Goal: Navigation & Orientation: Find specific page/section

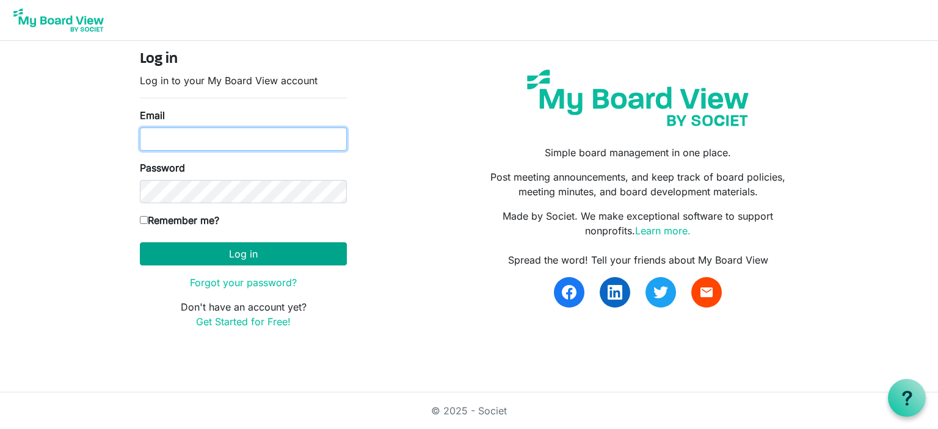
type input "agee@cschn.org"
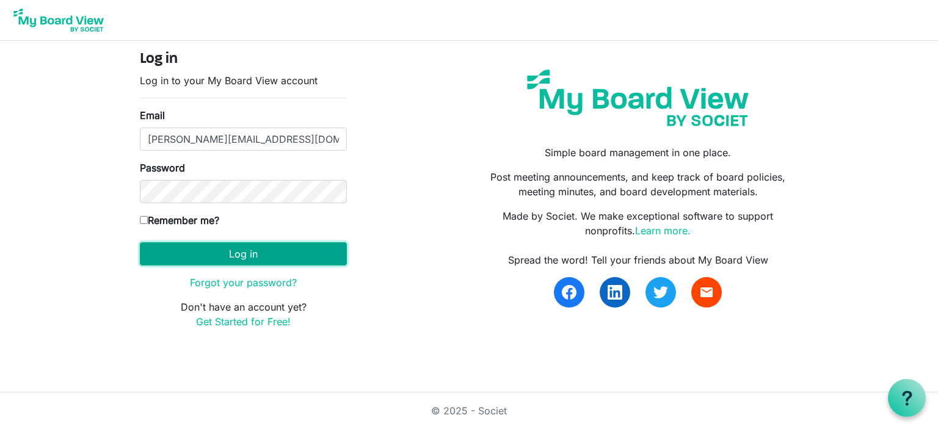
click at [219, 252] on button "Log in" at bounding box center [243, 253] width 207 height 23
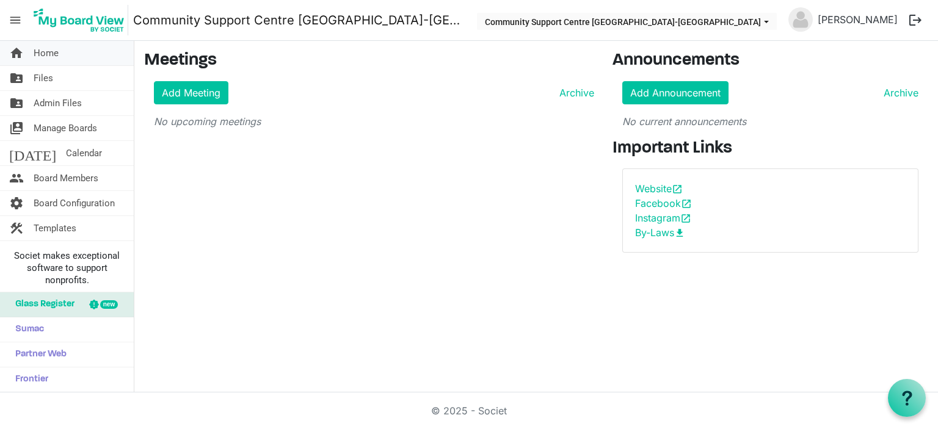
click at [64, 51] on link "home Home" at bounding box center [67, 53] width 134 height 24
click at [72, 78] on link "folder_shared Files" at bounding box center [67, 78] width 134 height 24
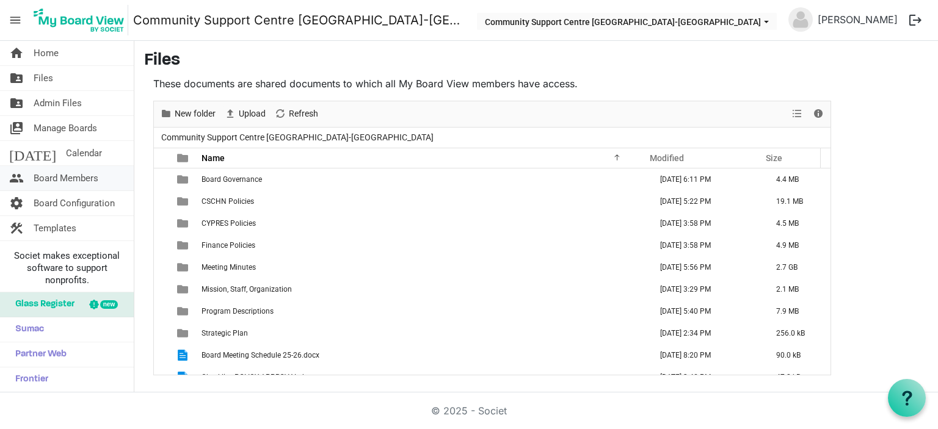
click at [109, 177] on link "people Board Members" at bounding box center [67, 178] width 134 height 24
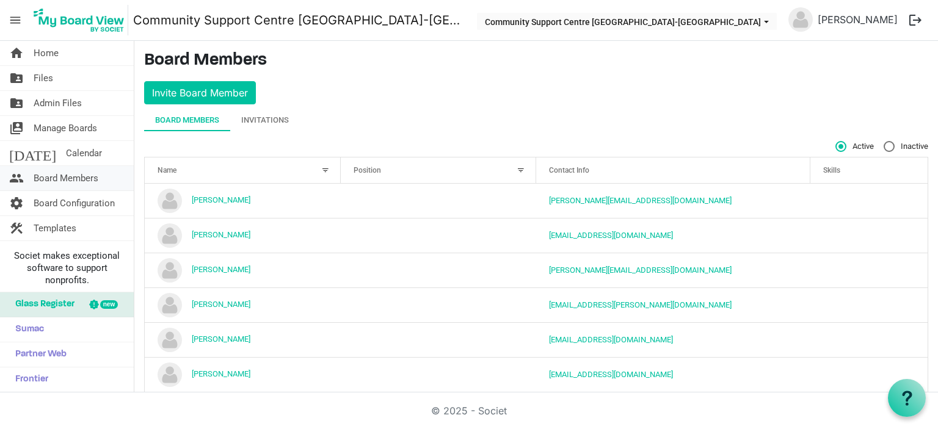
click at [81, 179] on span "Board Members" at bounding box center [66, 178] width 65 height 24
click at [53, 56] on span "Home" at bounding box center [46, 53] width 25 height 24
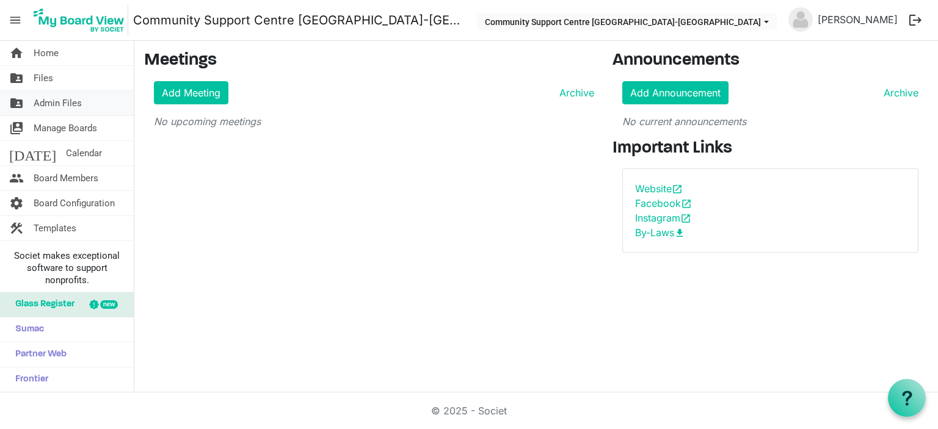
click at [64, 103] on span "Admin Files" at bounding box center [58, 103] width 48 height 24
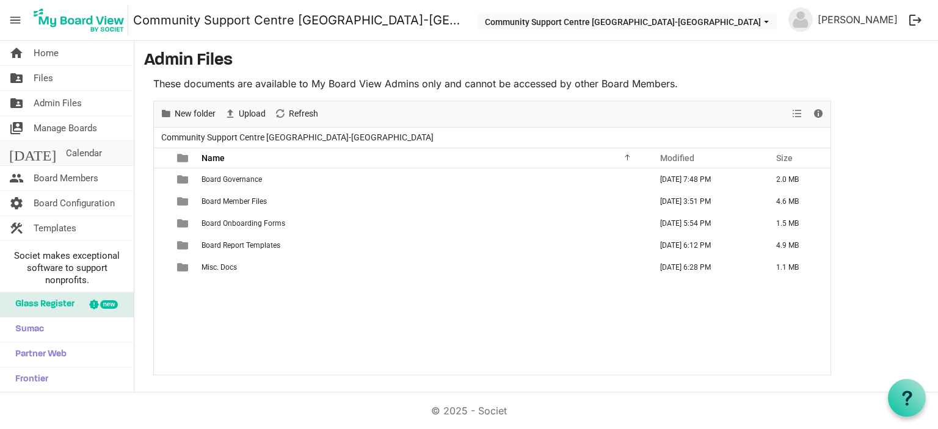
click at [68, 151] on span "Calendar" at bounding box center [84, 153] width 36 height 24
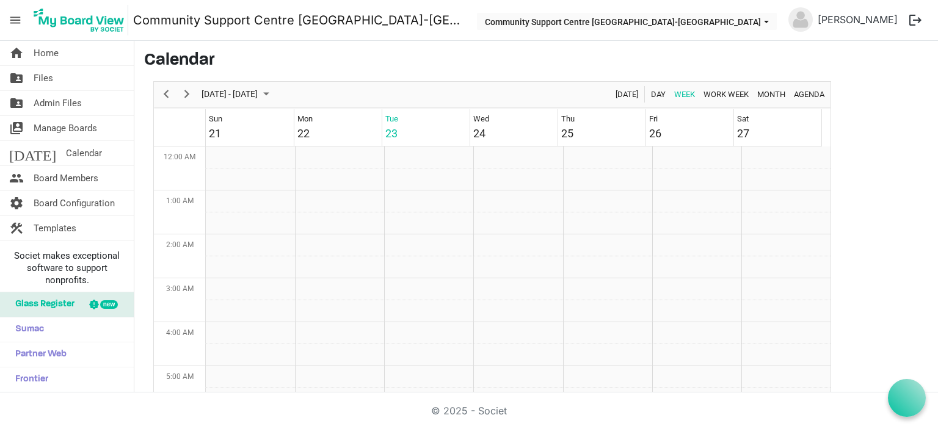
scroll to position [396, 0]
click at [97, 178] on span "Board Members" at bounding box center [66, 178] width 65 height 24
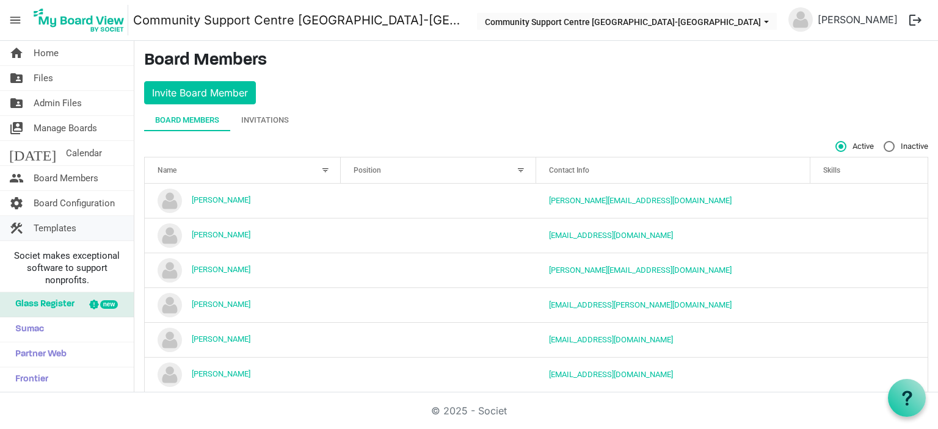
click at [69, 225] on span "Templates" at bounding box center [55, 228] width 43 height 24
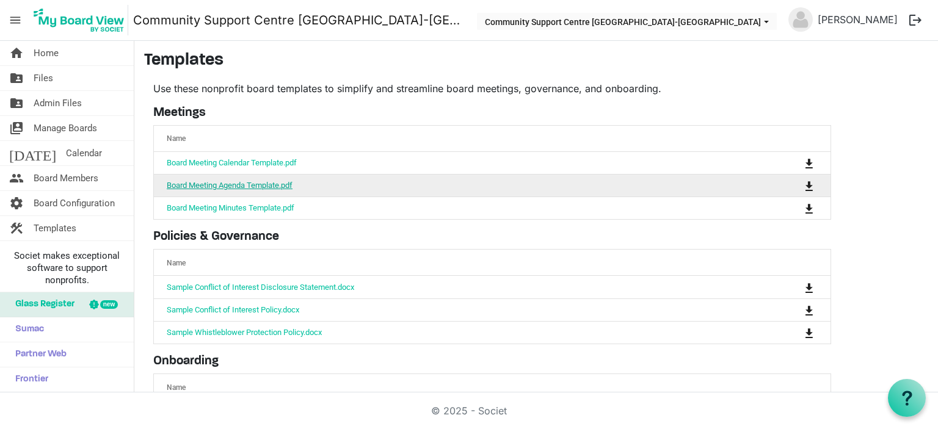
click at [230, 181] on link "Board Meeting Agenda Template.pdf" at bounding box center [230, 185] width 126 height 9
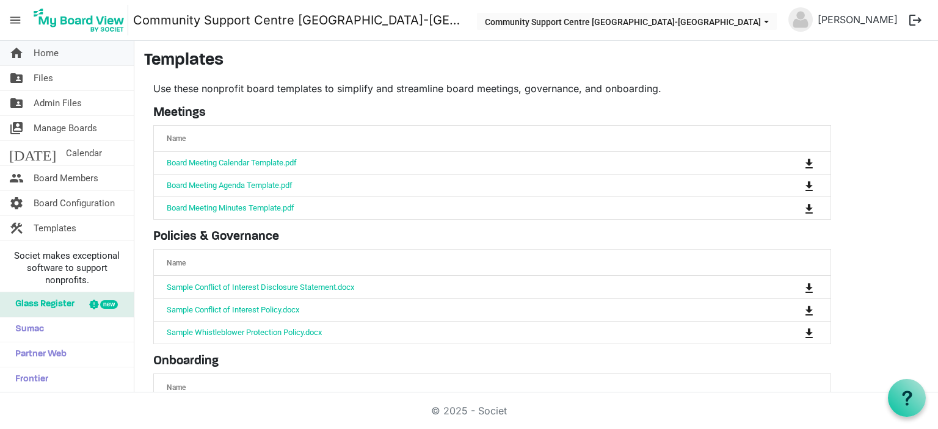
click at [59, 49] on link "home Home" at bounding box center [67, 53] width 134 height 24
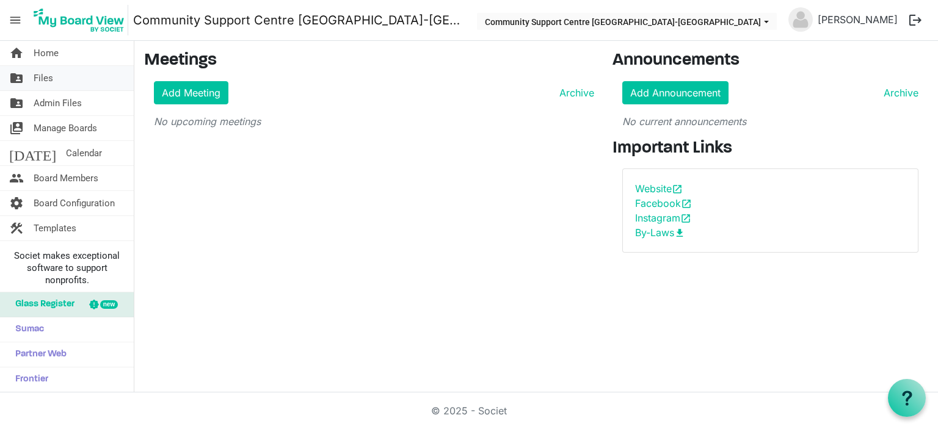
click at [60, 76] on link "folder_shared Files" at bounding box center [67, 78] width 134 height 24
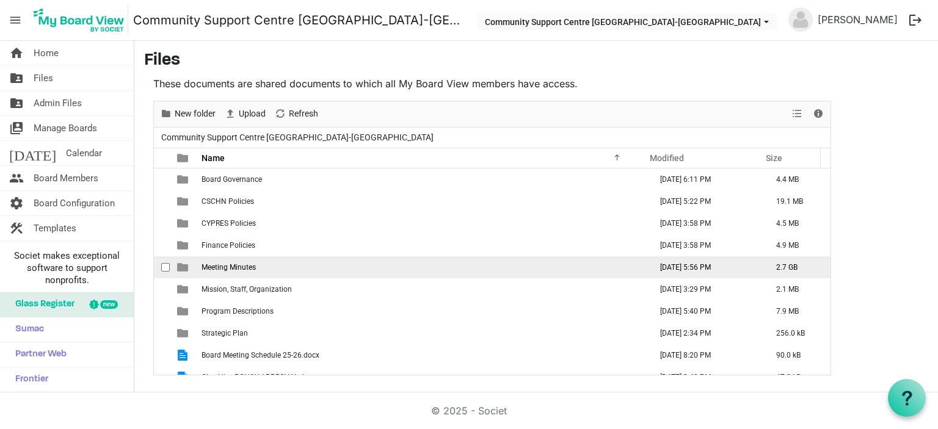
click at [285, 268] on td "Meeting Minutes" at bounding box center [423, 268] width 450 height 22
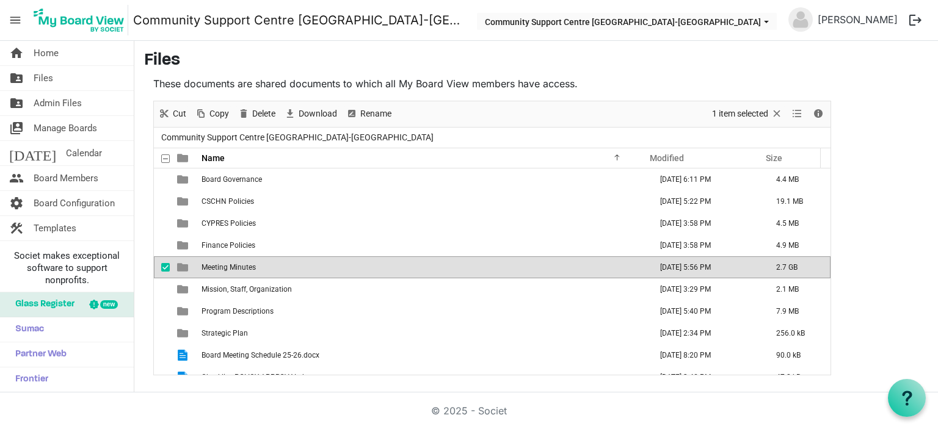
click at [285, 268] on td "Meeting Minutes" at bounding box center [423, 268] width 450 height 22
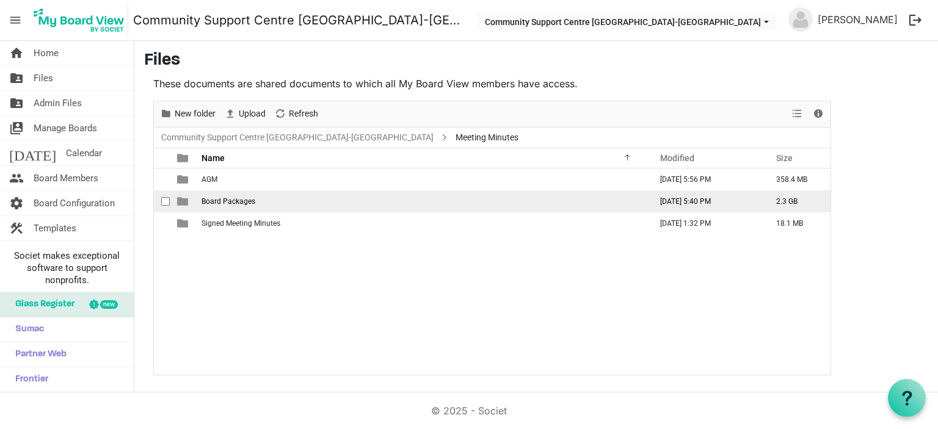
click at [683, 204] on td "[DATE] 5:40 PM" at bounding box center [705, 202] width 116 height 22
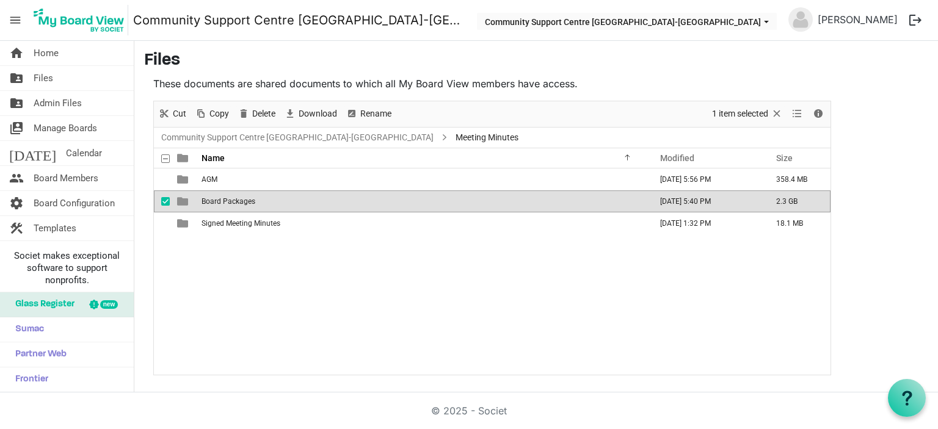
click at [682, 203] on td "September 17, 2025 5:40 PM" at bounding box center [705, 202] width 116 height 22
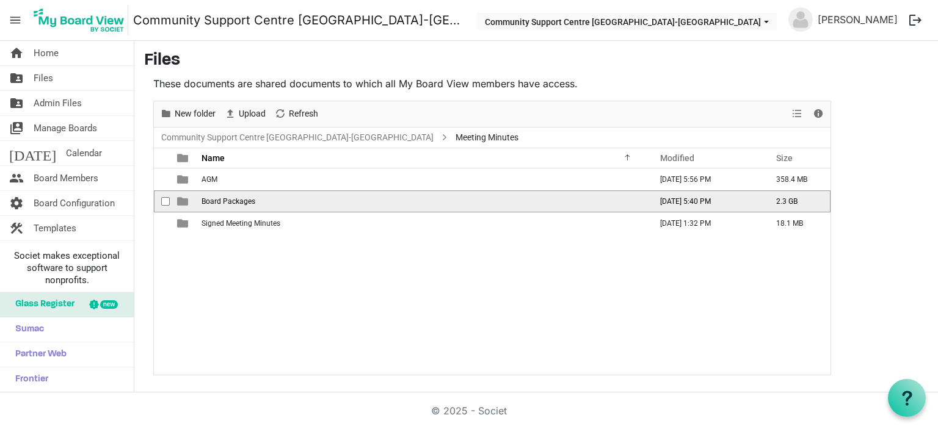
click at [682, 203] on td "[DATE] 5:40 PM" at bounding box center [705, 202] width 116 height 22
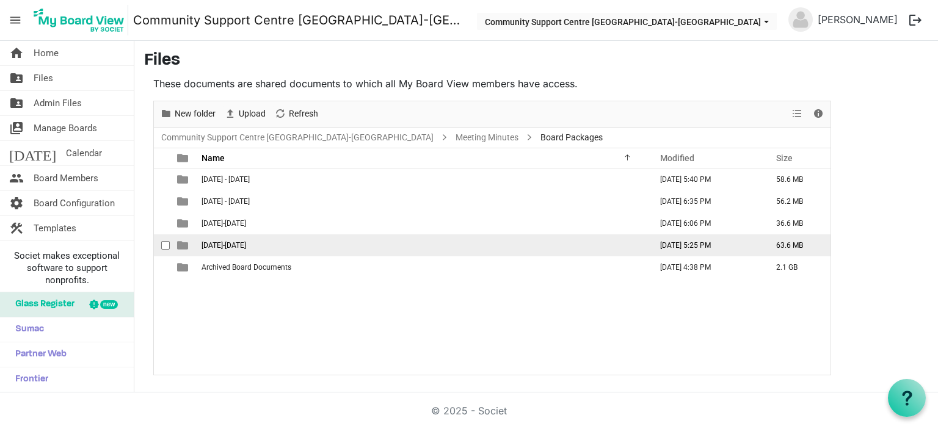
click at [247, 242] on td "2024-2025" at bounding box center [423, 246] width 450 height 22
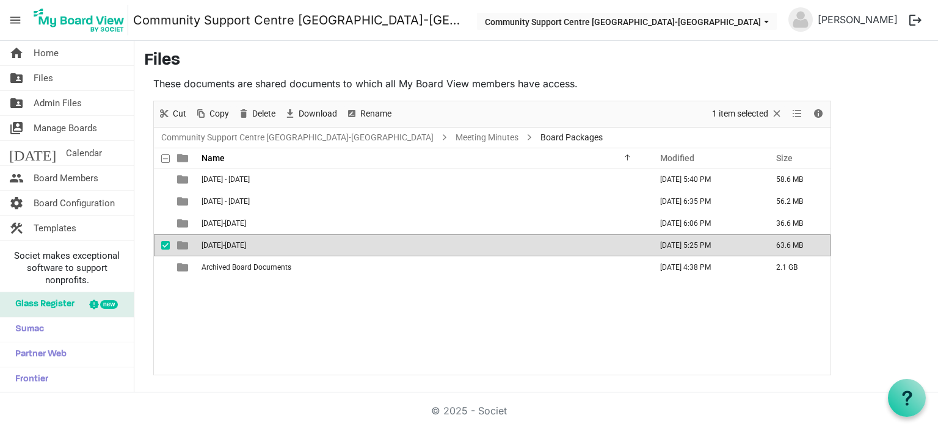
click at [247, 242] on td "2024-2025" at bounding box center [423, 246] width 450 height 22
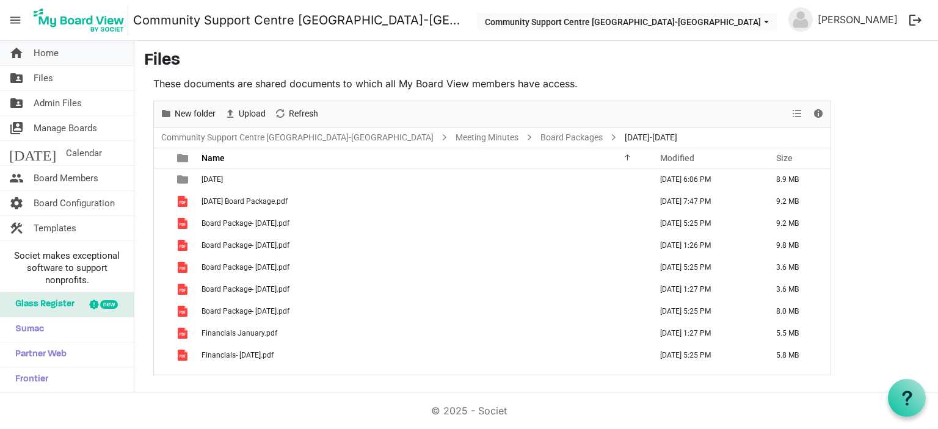
click at [58, 48] on span "Home" at bounding box center [46, 53] width 25 height 24
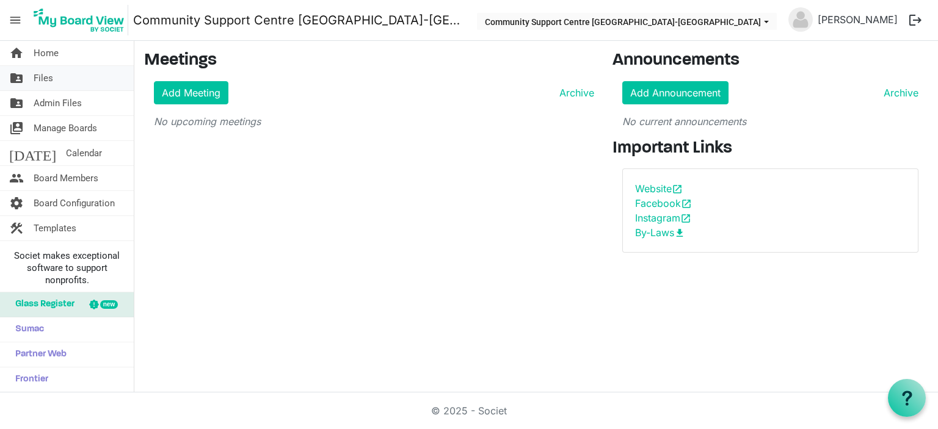
click at [52, 79] on span "Files" at bounding box center [44, 78] width 20 height 24
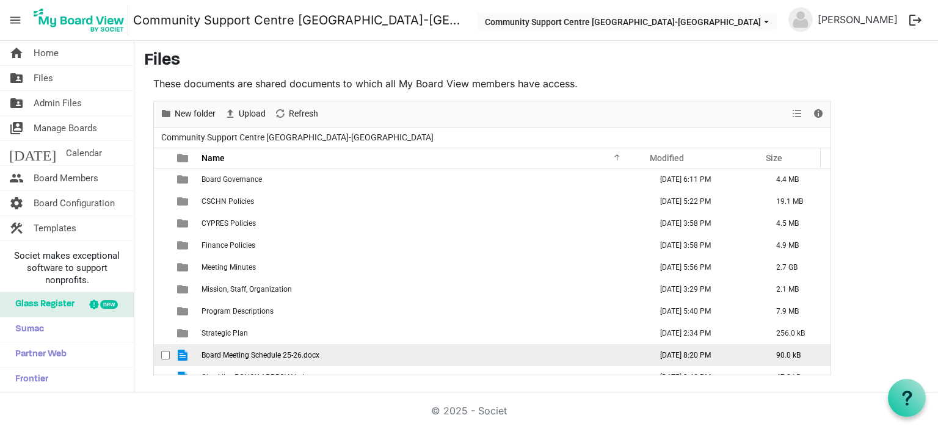
scroll to position [35, 0]
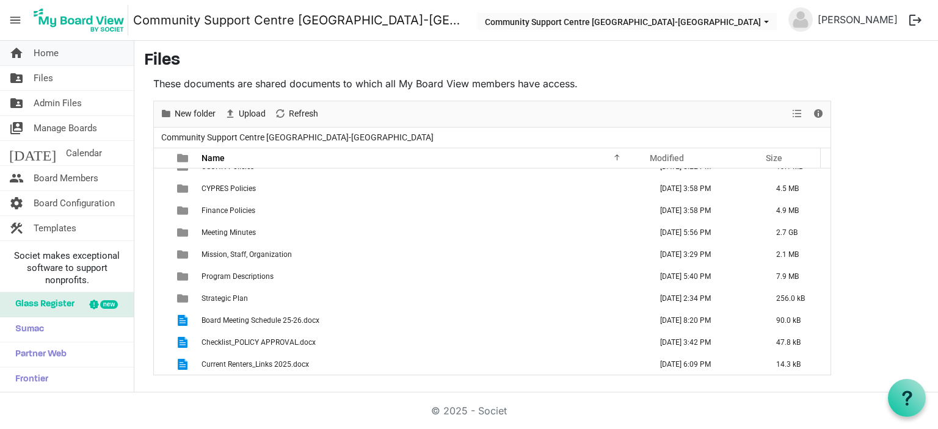
click at [70, 56] on link "home Home" at bounding box center [67, 53] width 134 height 24
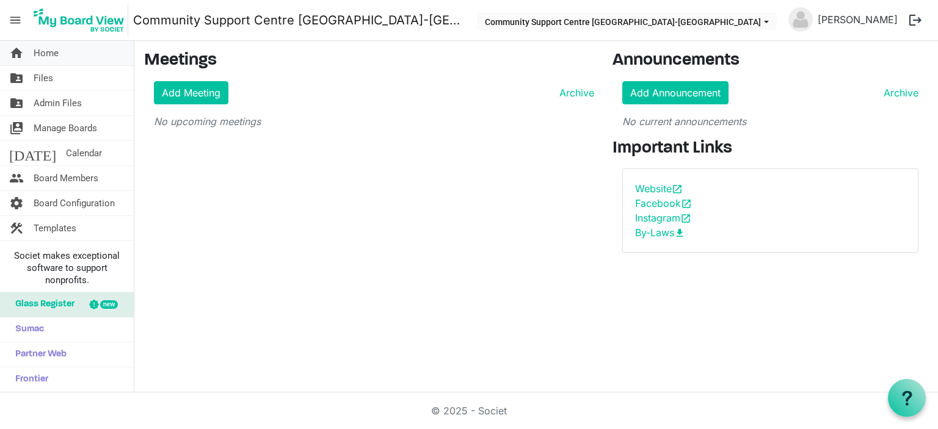
click at [78, 59] on link "home Home" at bounding box center [67, 53] width 134 height 24
click at [83, 80] on link "folder_shared Files" at bounding box center [67, 78] width 134 height 24
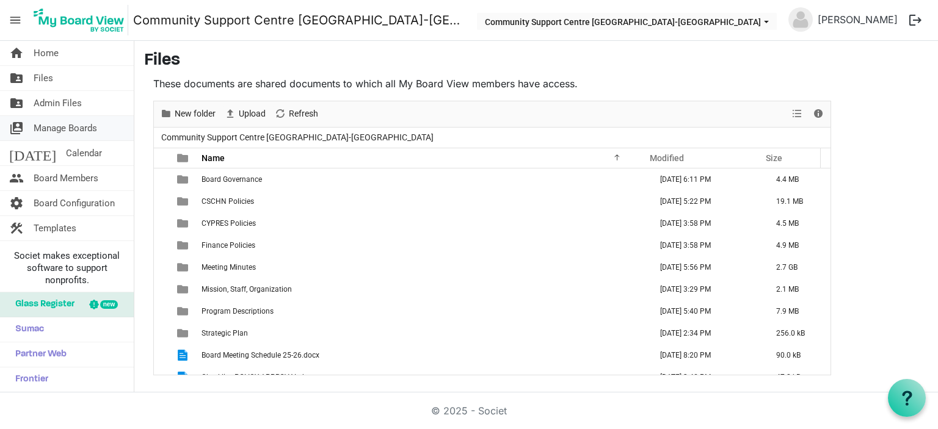
click at [71, 122] on span "Manage Boards" at bounding box center [66, 128] width 64 height 24
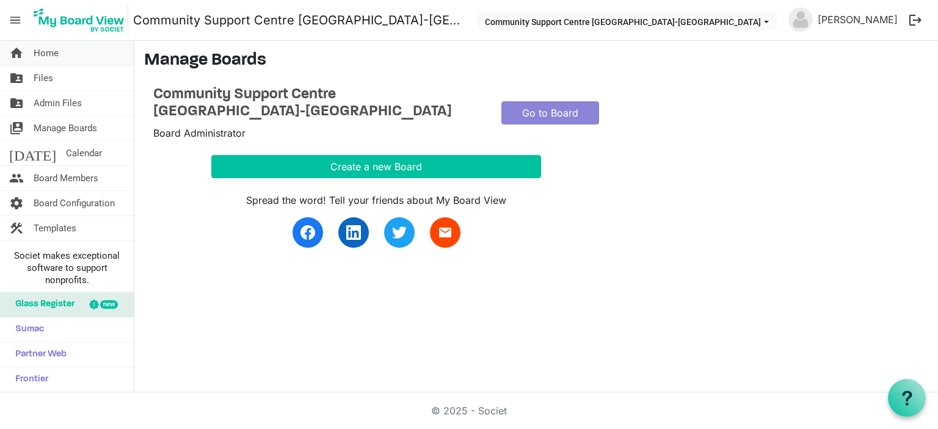
click at [76, 57] on link "home Home" at bounding box center [67, 53] width 134 height 24
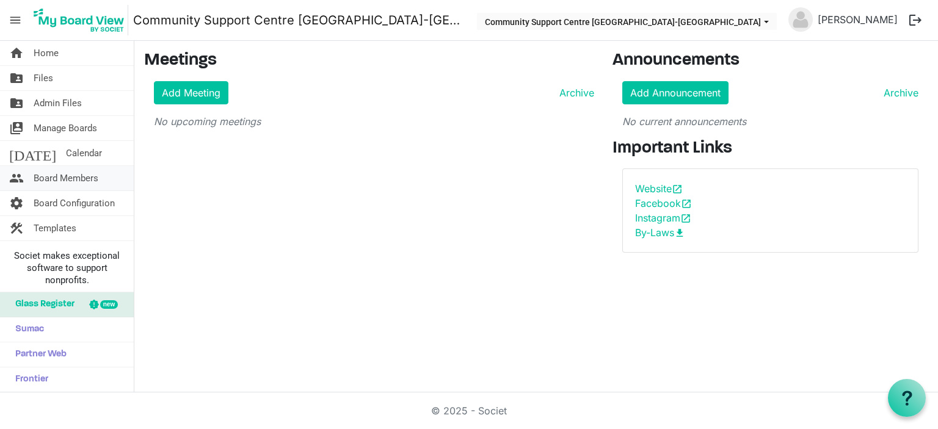
click at [94, 180] on span "Board Members" at bounding box center [66, 178] width 65 height 24
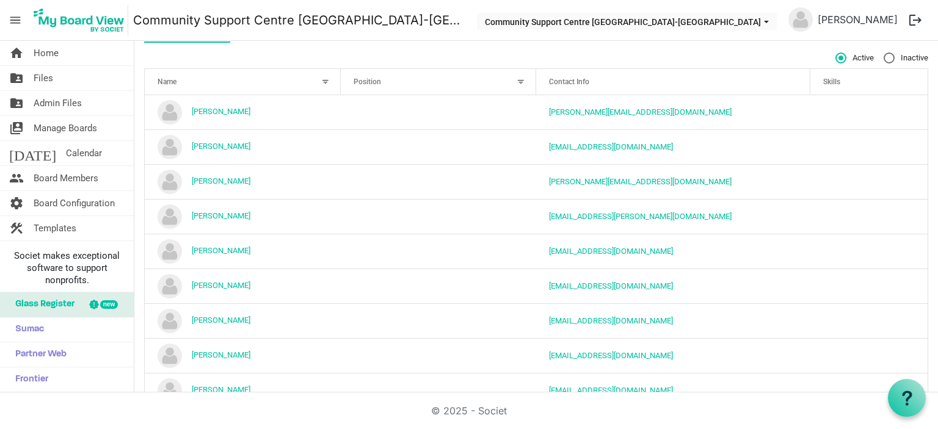
scroll to position [122, 0]
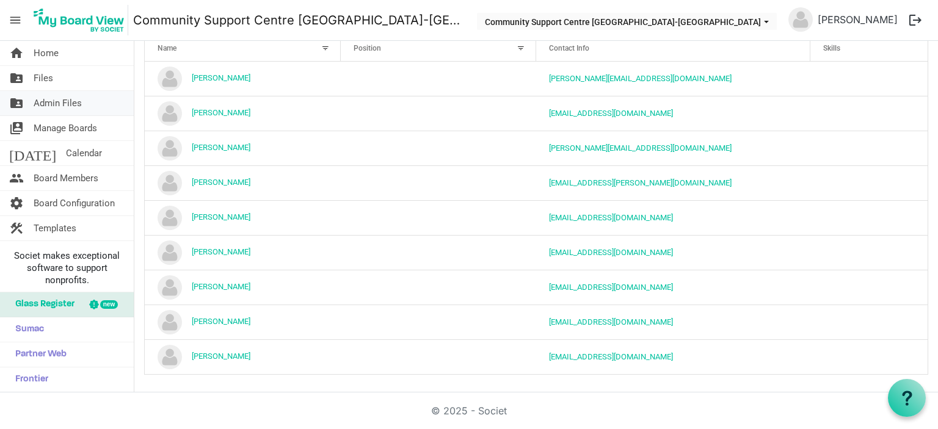
click at [65, 101] on span "Admin Files" at bounding box center [58, 103] width 48 height 24
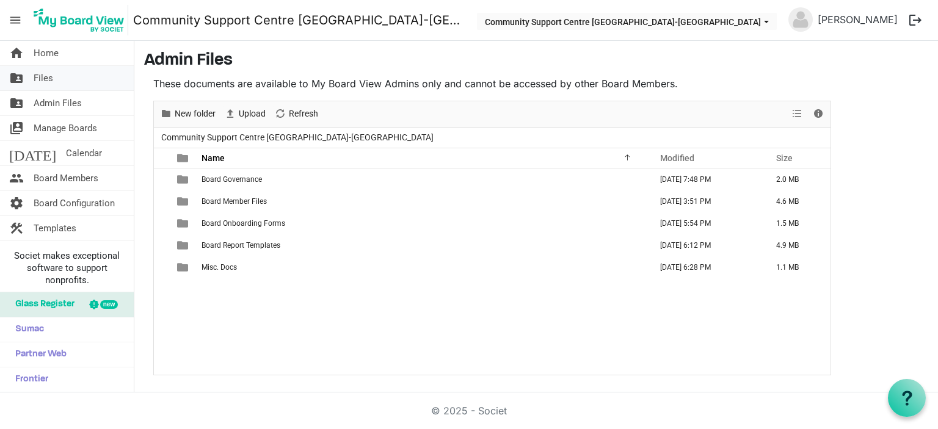
click at [51, 76] on span "Files" at bounding box center [44, 78] width 20 height 24
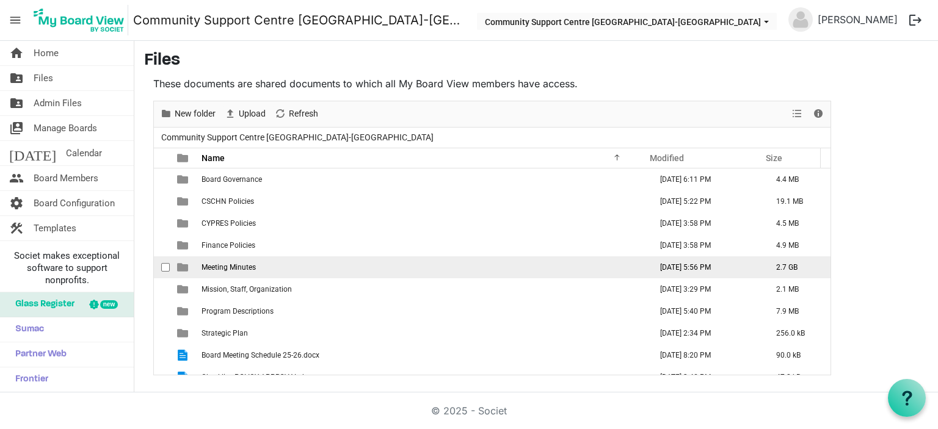
click at [213, 266] on span "Meeting Minutes" at bounding box center [229, 267] width 54 height 9
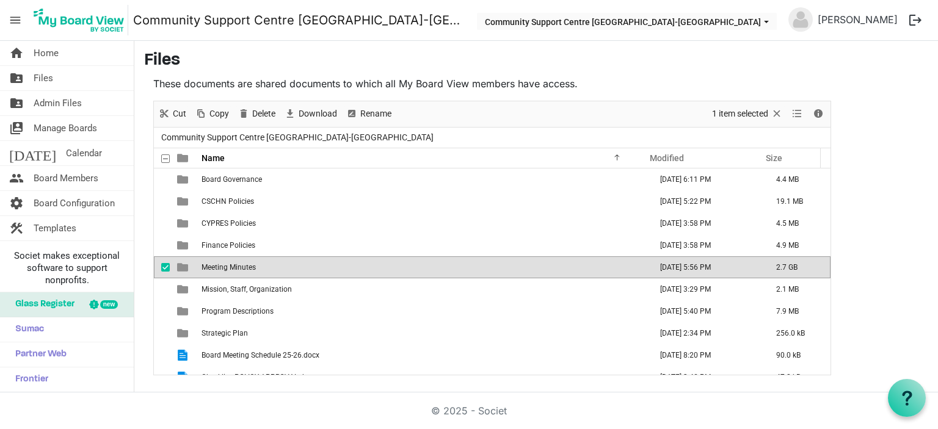
click at [219, 266] on span "Meeting Minutes" at bounding box center [229, 267] width 54 height 9
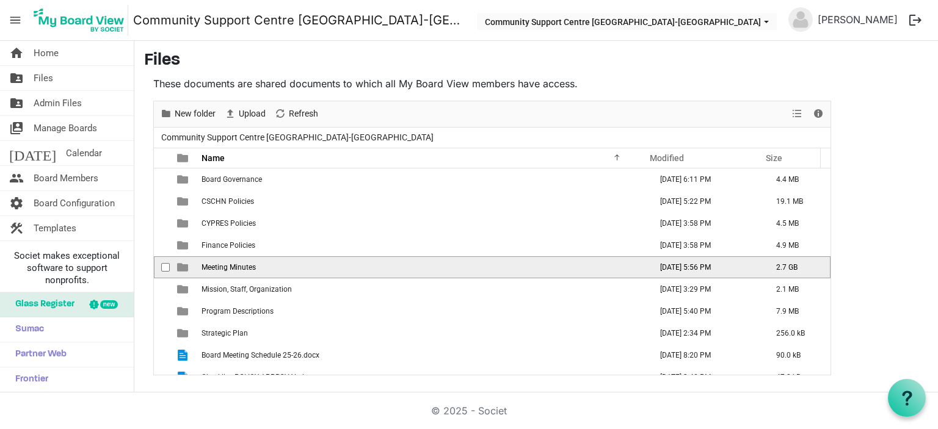
click at [219, 266] on span "Meeting Minutes" at bounding box center [229, 267] width 54 height 9
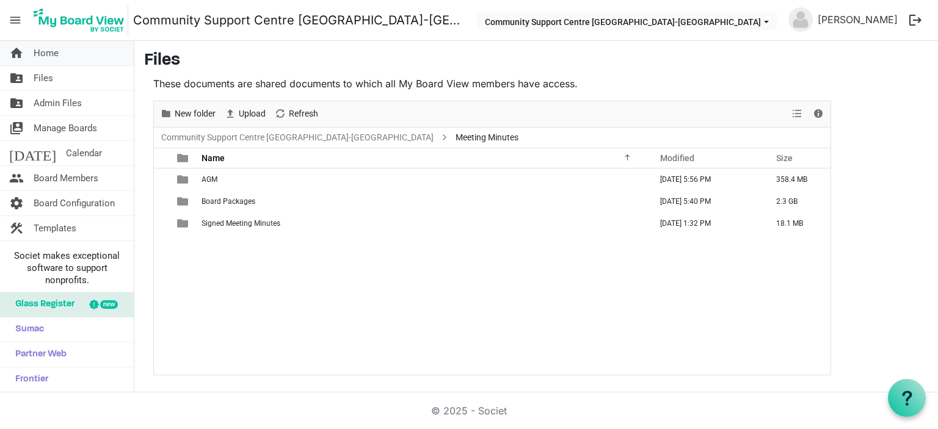
click at [58, 51] on link "home Home" at bounding box center [67, 53] width 134 height 24
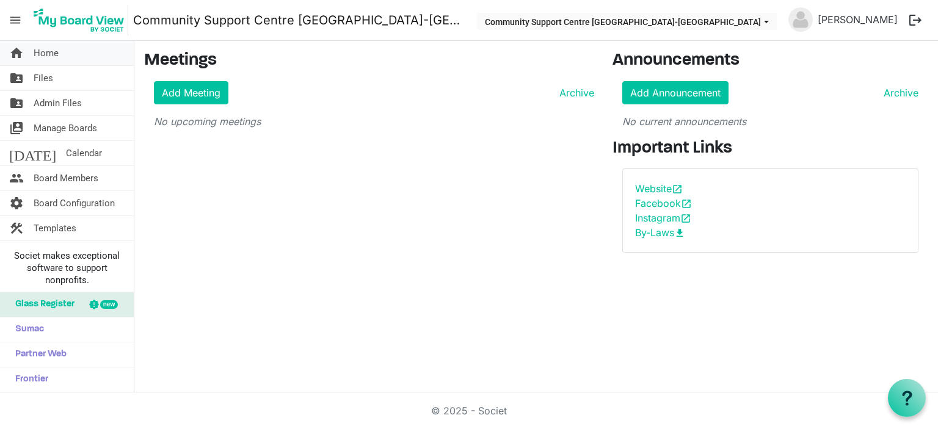
click at [68, 54] on link "home Home" at bounding box center [67, 53] width 134 height 24
click at [86, 102] on link "folder_shared Admin Files" at bounding box center [67, 103] width 134 height 24
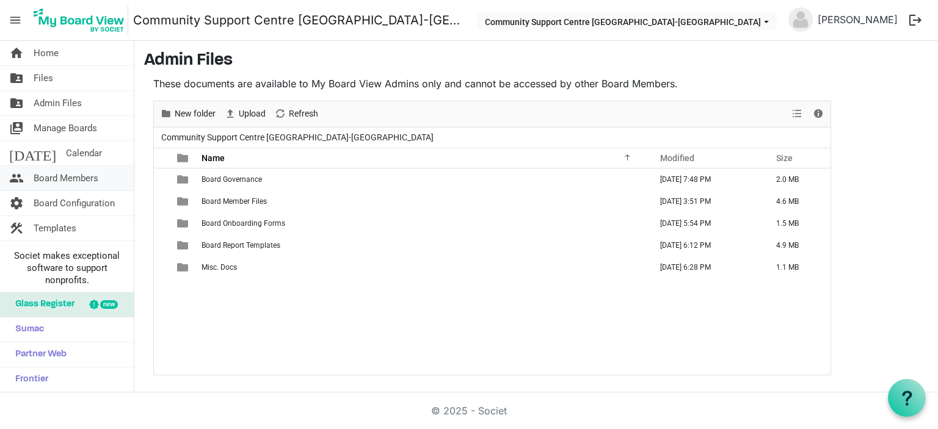
click at [81, 175] on span "Board Members" at bounding box center [66, 178] width 65 height 24
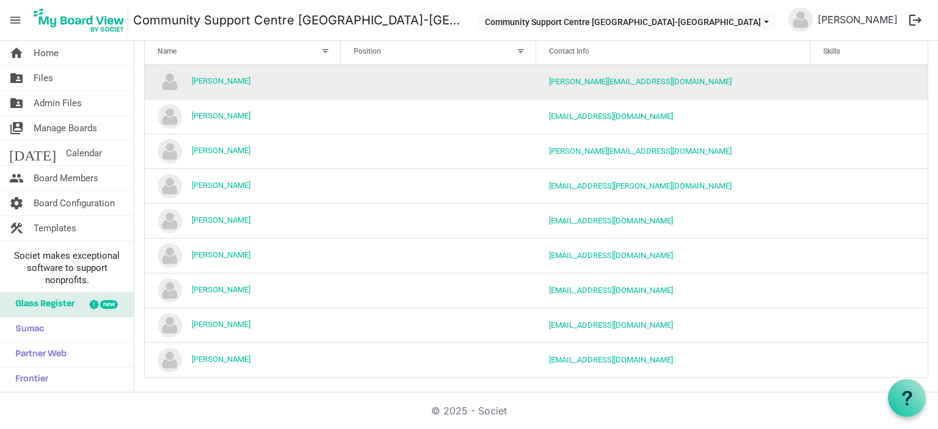
scroll to position [122, 0]
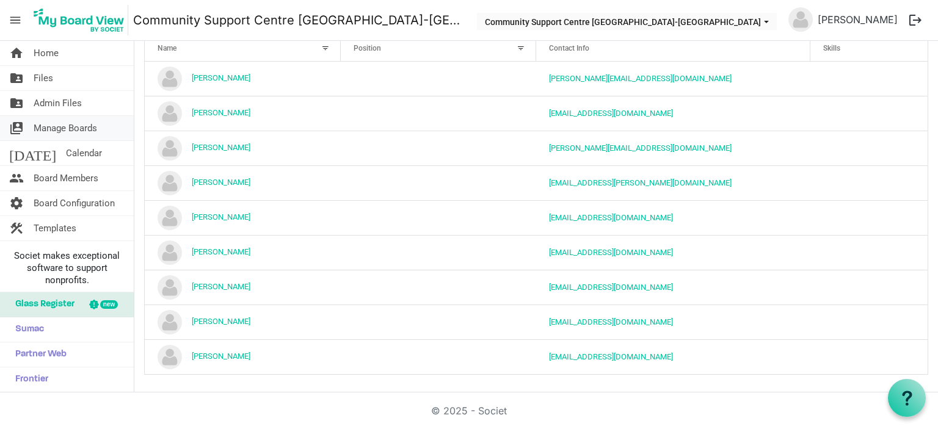
click at [64, 126] on span "Manage Boards" at bounding box center [66, 128] width 64 height 24
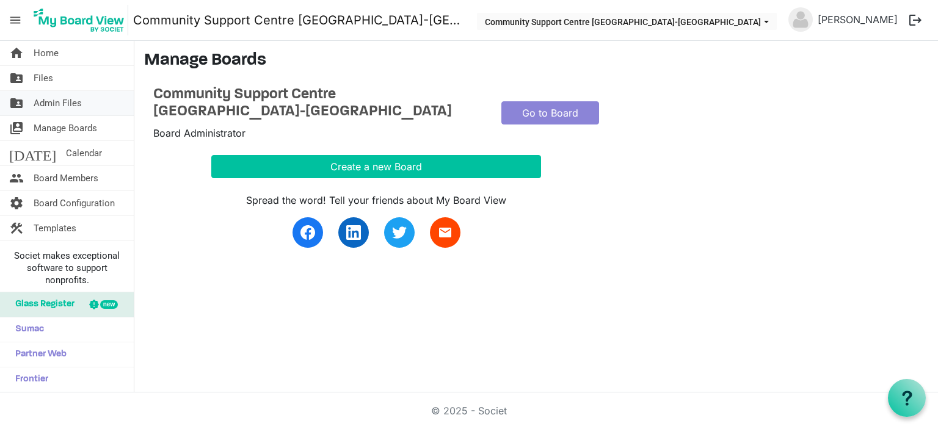
click at [64, 100] on span "Admin Files" at bounding box center [58, 103] width 48 height 24
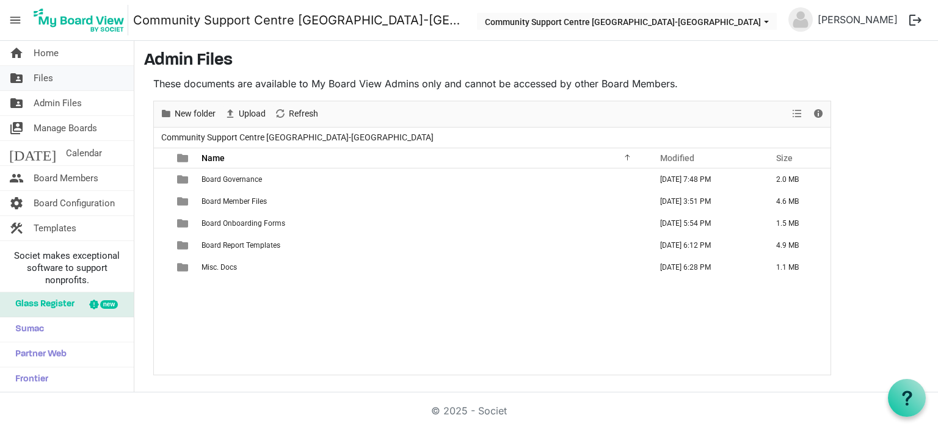
click at [64, 75] on link "folder_shared Files" at bounding box center [67, 78] width 134 height 24
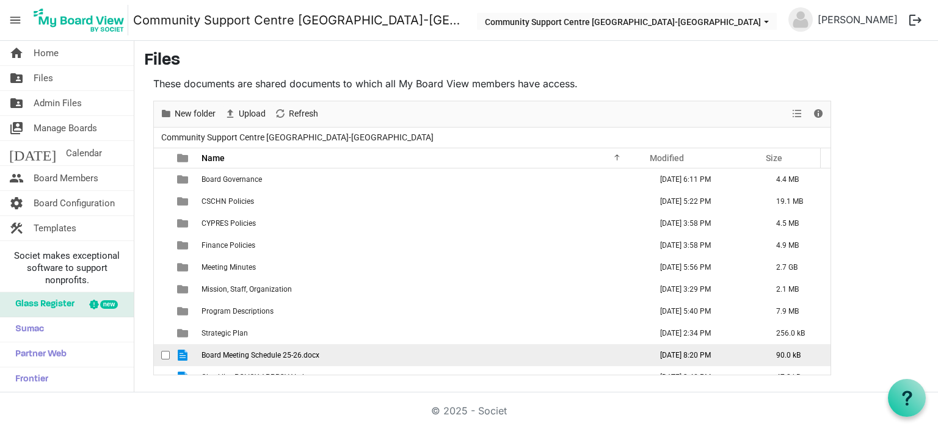
scroll to position [35, 0]
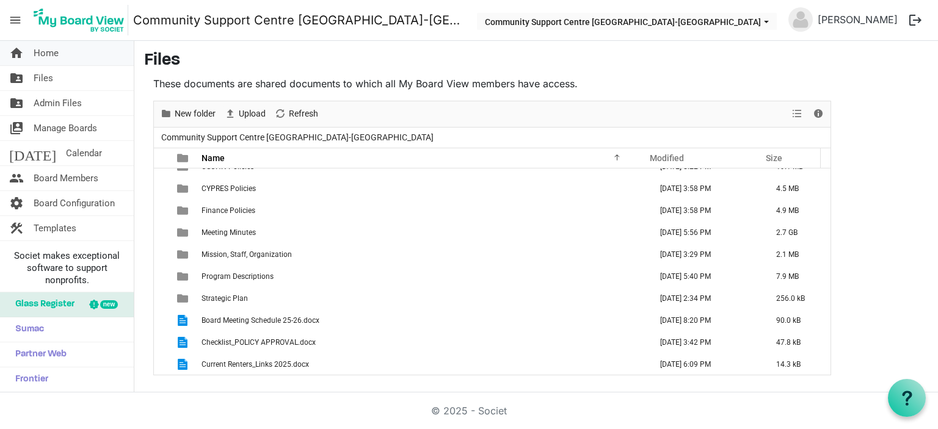
click at [78, 55] on link "home Home" at bounding box center [67, 53] width 134 height 24
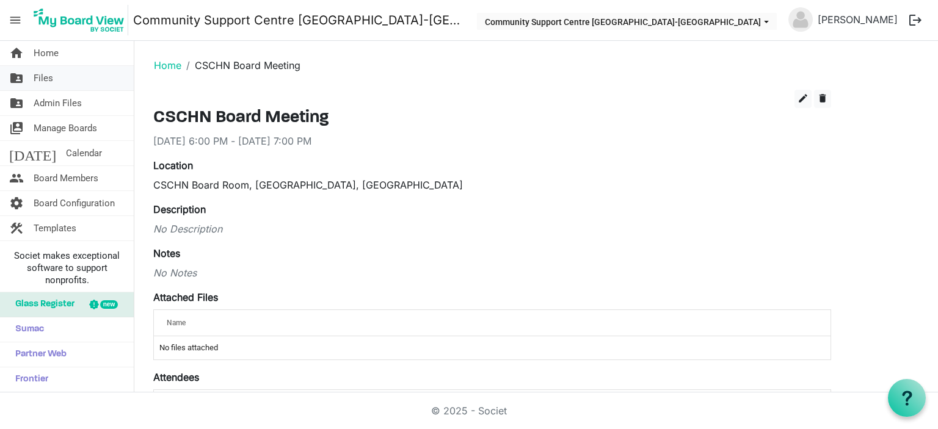
click at [44, 78] on span "Files" at bounding box center [44, 78] width 20 height 24
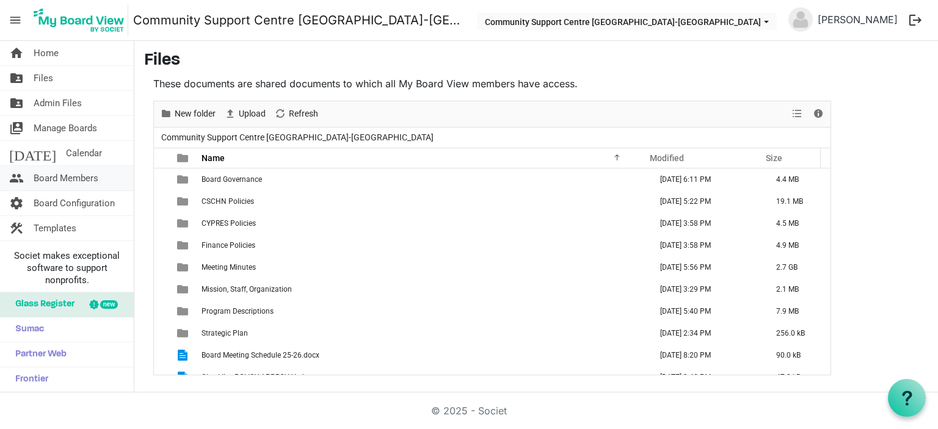
click at [48, 175] on span "Board Members" at bounding box center [66, 178] width 65 height 24
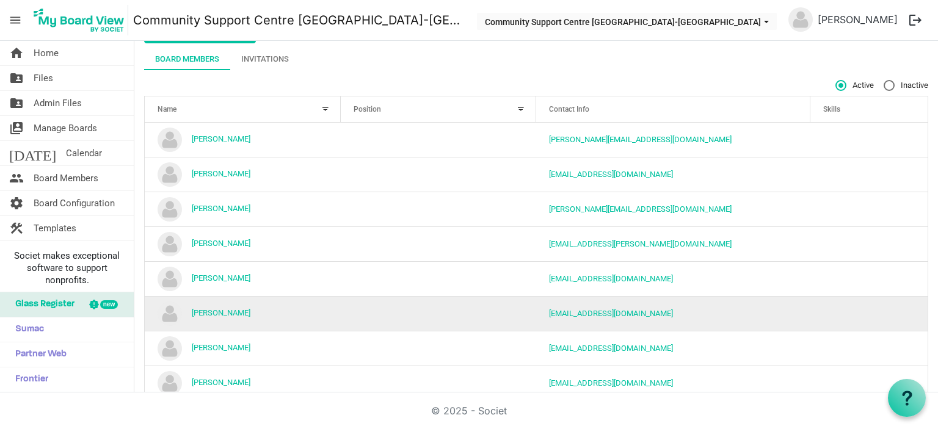
scroll to position [122, 0]
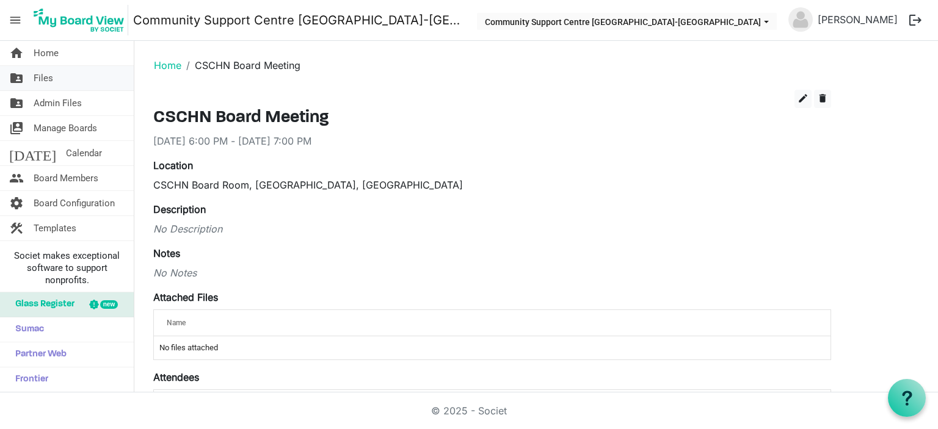
click at [58, 77] on link "folder_shared Files" at bounding box center [67, 78] width 134 height 24
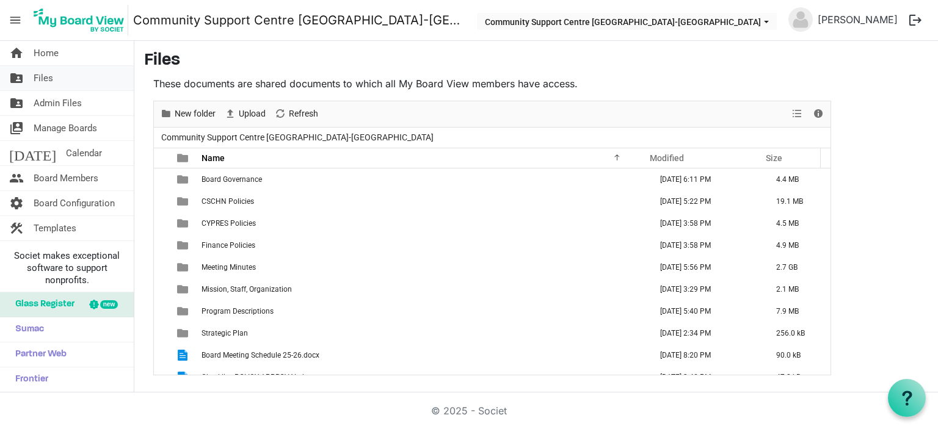
click at [67, 78] on link "folder_shared Files" at bounding box center [67, 78] width 134 height 24
click at [64, 101] on span "Admin Files" at bounding box center [58, 103] width 48 height 24
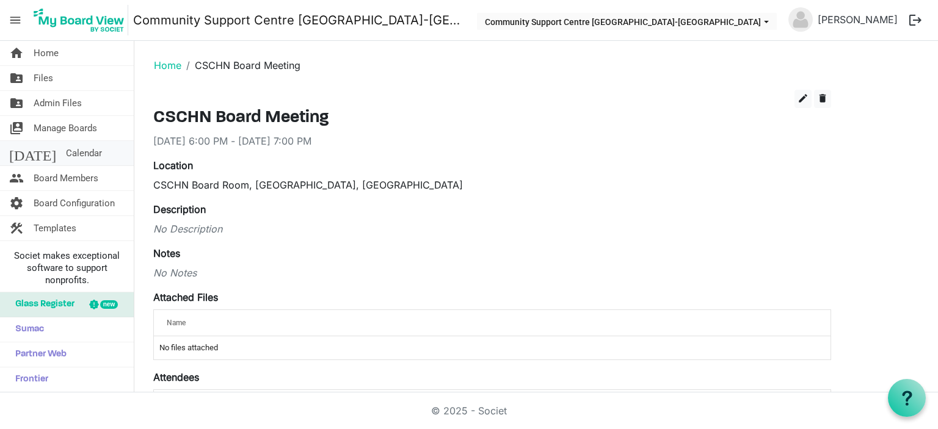
click at [74, 150] on link "[DATE] Calendar" at bounding box center [67, 153] width 134 height 24
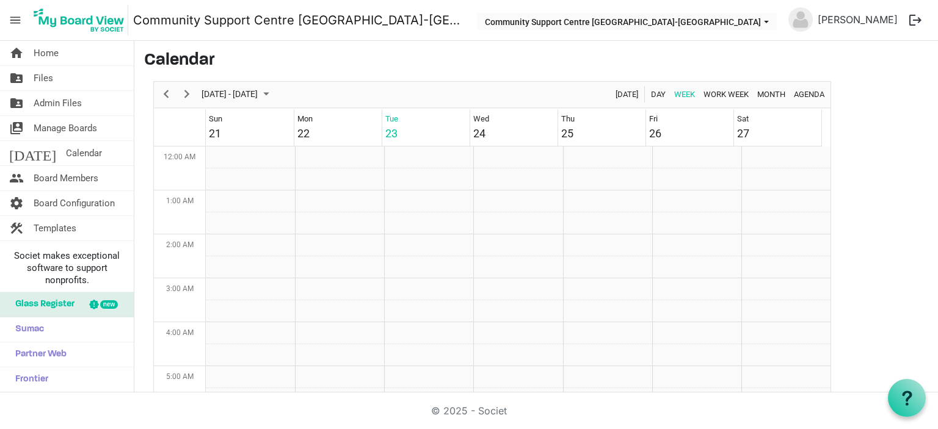
scroll to position [396, 0]
click at [72, 52] on link "home Home" at bounding box center [67, 53] width 134 height 24
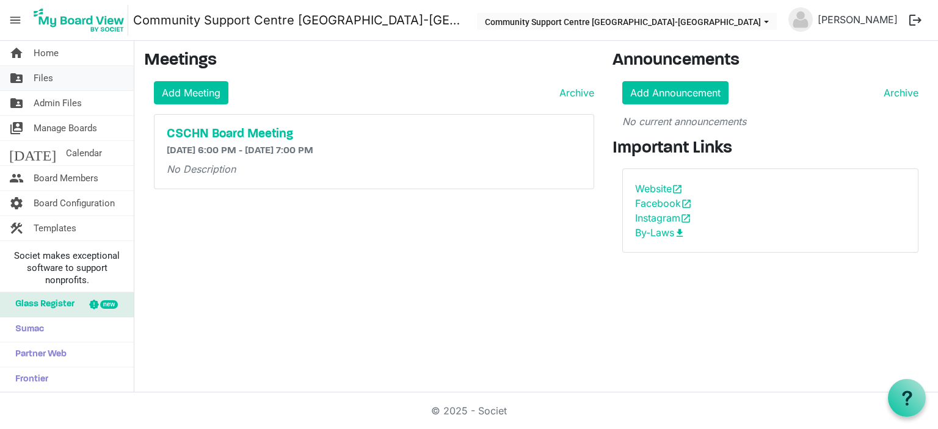
click at [59, 80] on link "folder_shared Files" at bounding box center [67, 78] width 134 height 24
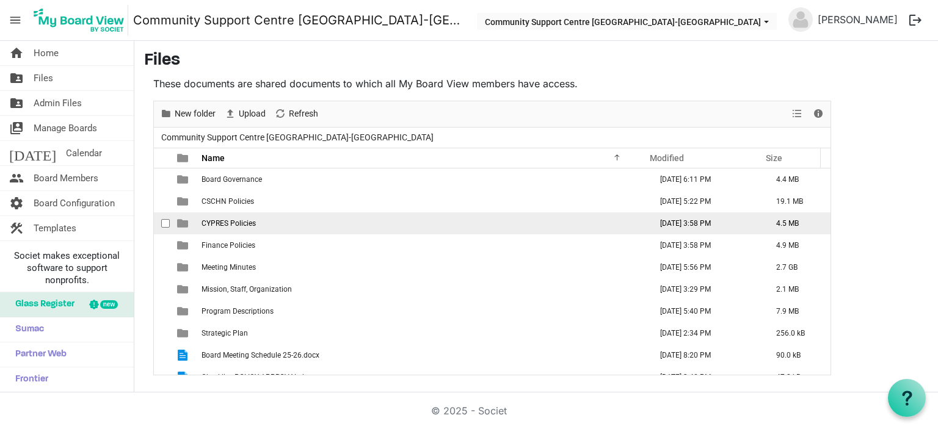
scroll to position [35, 0]
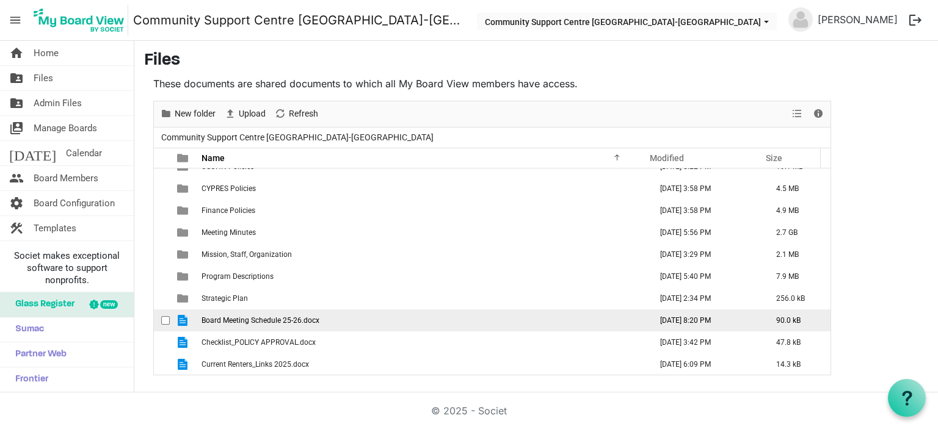
click at [258, 320] on span "Board Meeting Schedule 25-26.docx" at bounding box center [261, 320] width 118 height 9
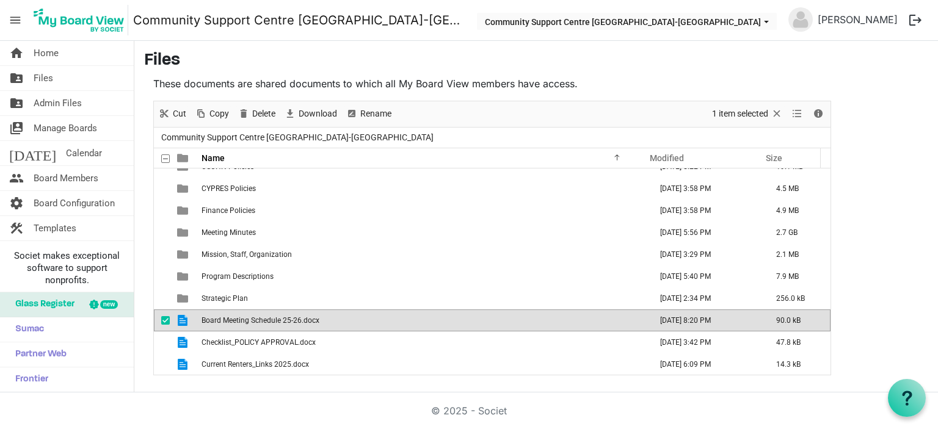
click at [258, 320] on span "Board Meeting Schedule 25-26.docx" at bounding box center [261, 320] width 118 height 9
